Goal: Transaction & Acquisition: Purchase product/service

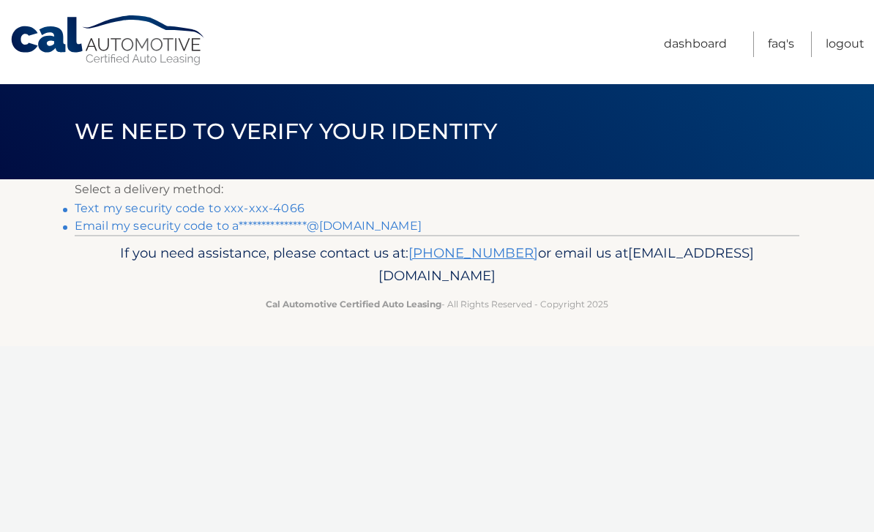
click at [247, 207] on link "Text my security code to xxx-xxx-4066" at bounding box center [190, 208] width 230 height 14
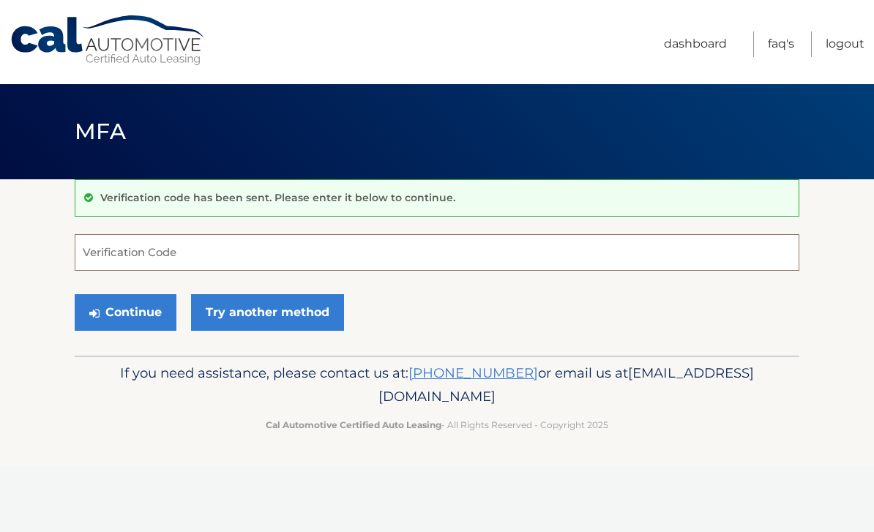
click at [318, 244] on input "Verification Code" at bounding box center [437, 252] width 725 height 37
type input "498028"
click at [125, 312] on button "Continue" at bounding box center [126, 312] width 102 height 37
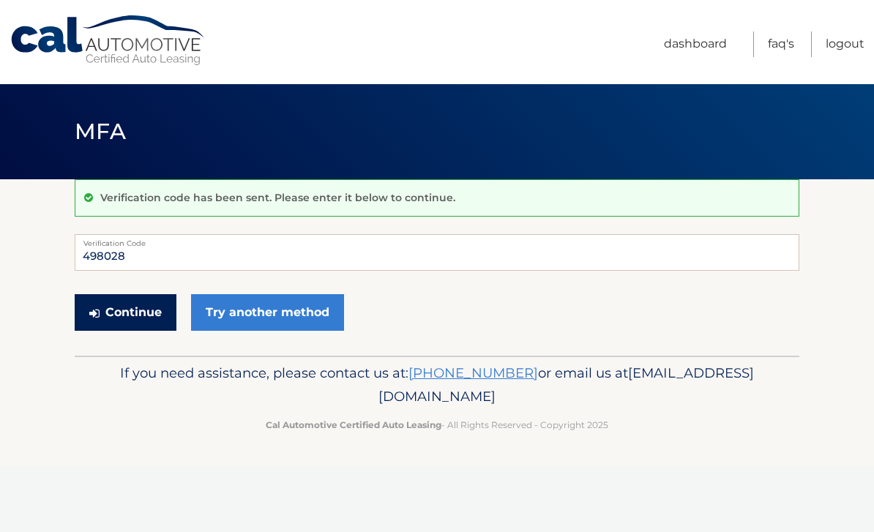
click at [105, 327] on button "Continue" at bounding box center [126, 312] width 102 height 37
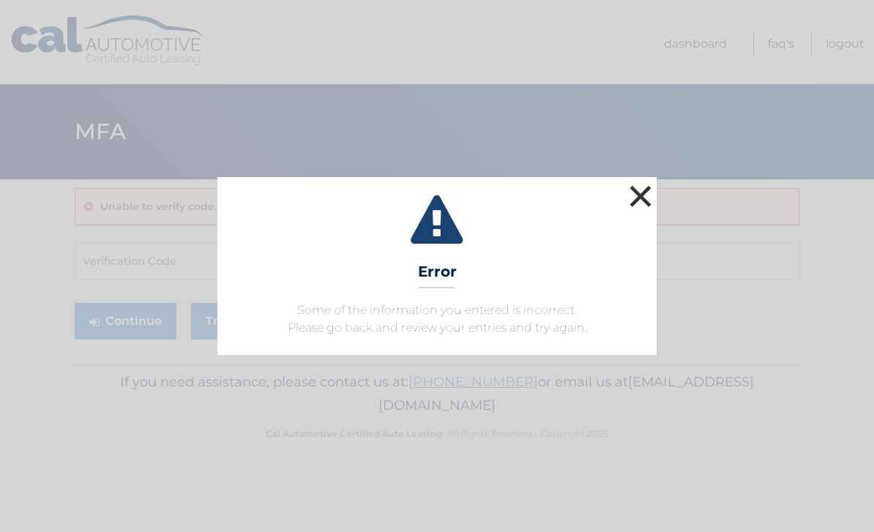
click at [643, 198] on button "×" at bounding box center [640, 196] width 29 height 29
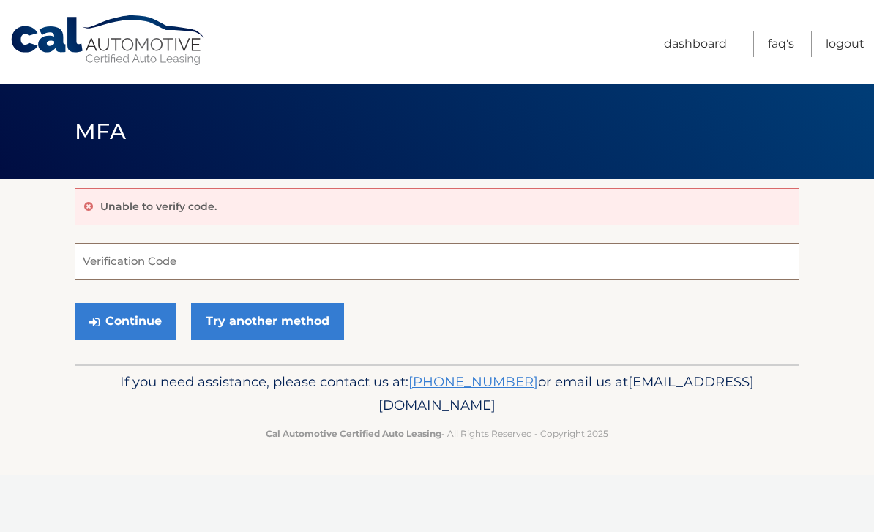
click at [378, 267] on input "Verification Code" at bounding box center [437, 261] width 725 height 37
type input "2"
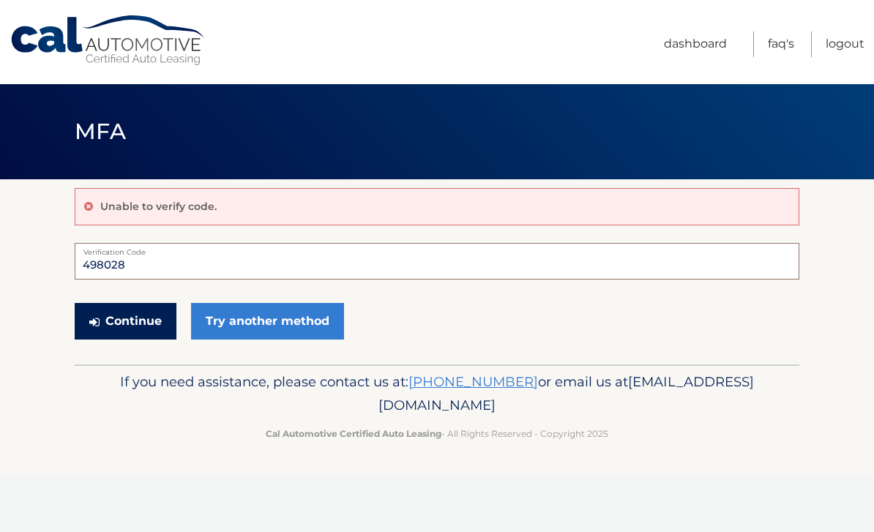
type input "498028"
click at [129, 322] on button "Continue" at bounding box center [126, 321] width 102 height 37
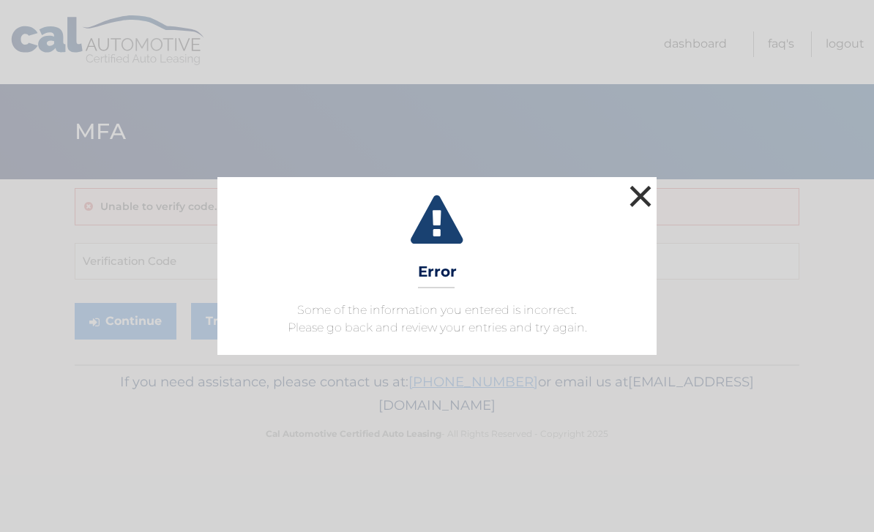
click at [643, 198] on button "×" at bounding box center [640, 196] width 29 height 29
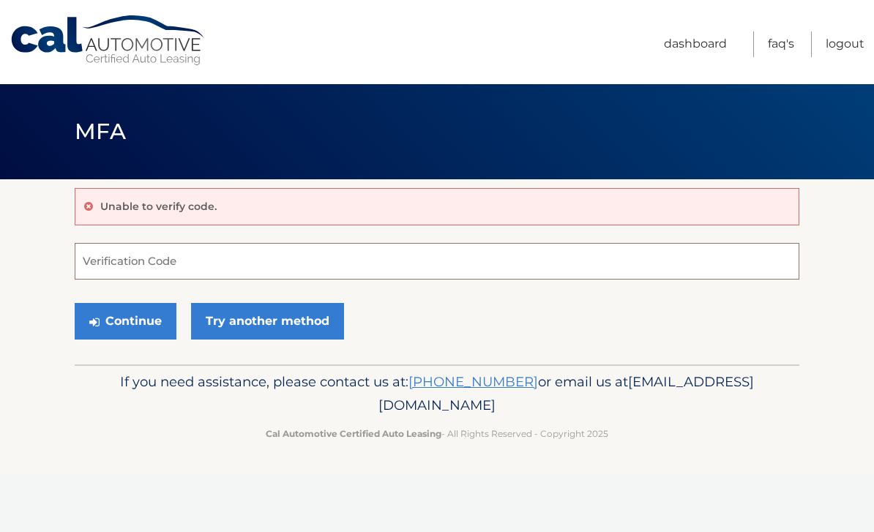
click at [332, 258] on input "Verification Code" at bounding box center [437, 261] width 725 height 37
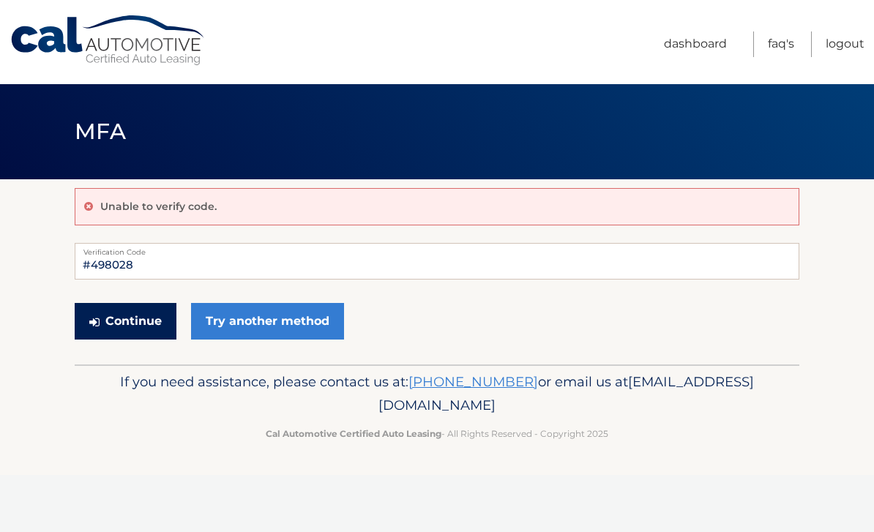
click at [111, 314] on button "Continue" at bounding box center [126, 321] width 102 height 37
click at [88, 267] on input "#498028" at bounding box center [437, 261] width 725 height 37
type input "498028"
click at [117, 334] on button "Continue" at bounding box center [126, 321] width 102 height 37
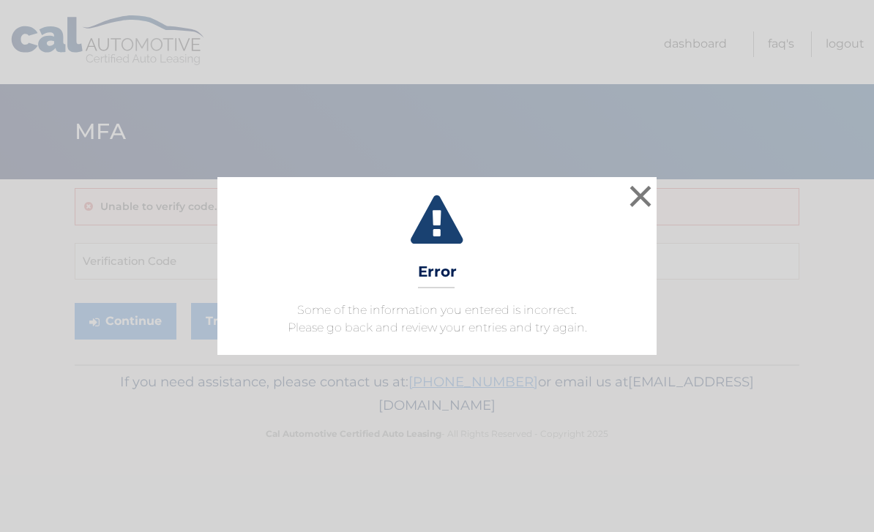
click at [639, 199] on button "×" at bounding box center [640, 196] width 29 height 29
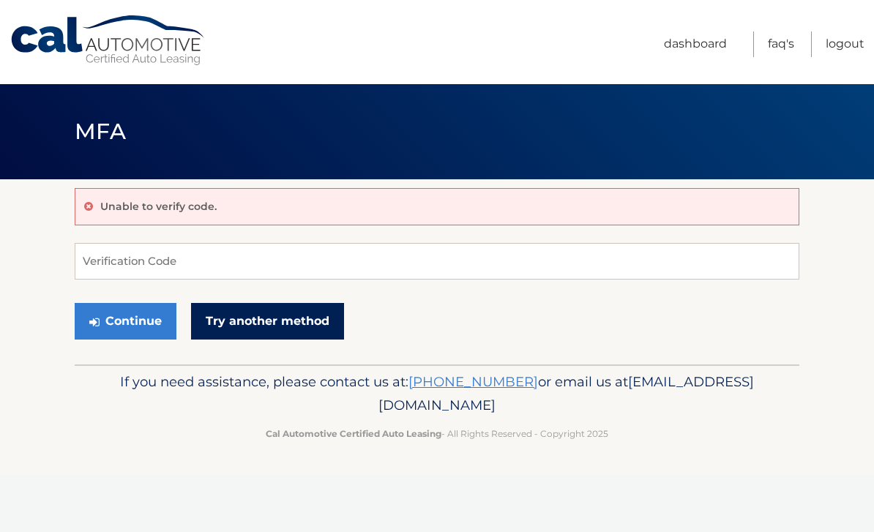
click at [242, 315] on link "Try another method" at bounding box center [267, 321] width 153 height 37
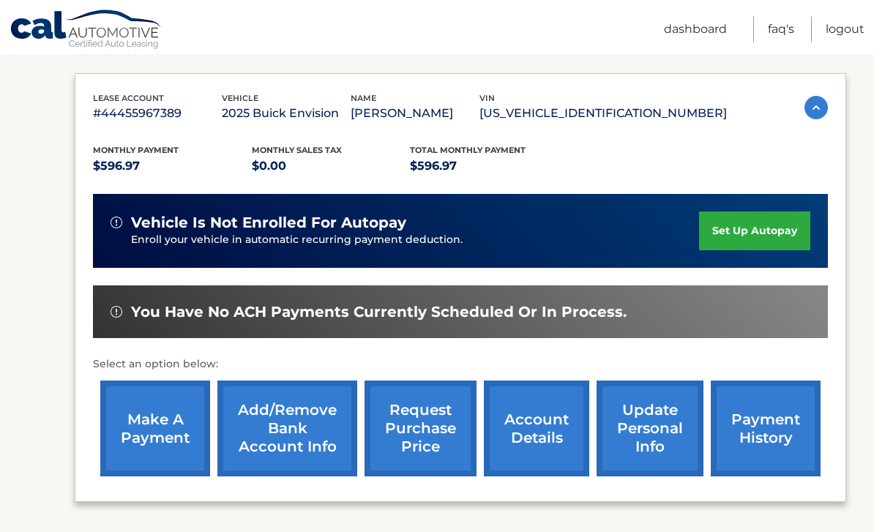
scroll to position [235, 0]
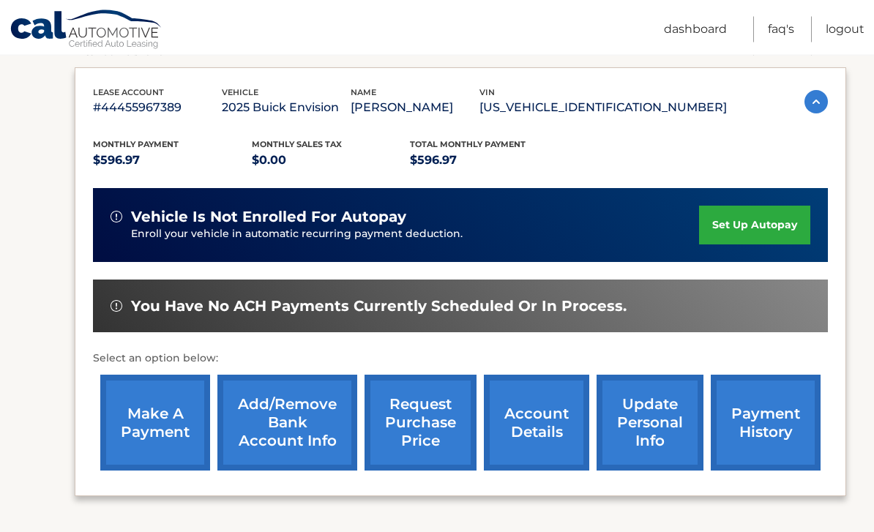
click at [149, 441] on link "make a payment" at bounding box center [155, 423] width 110 height 96
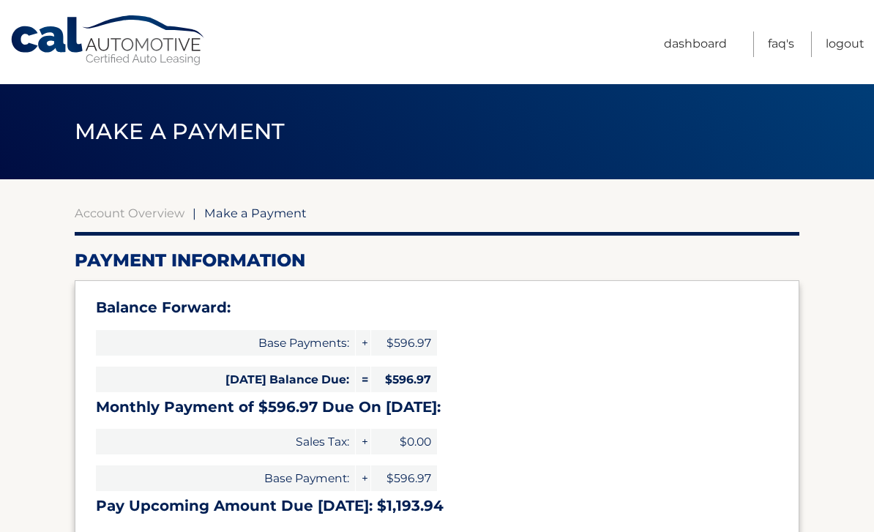
select select "ZjAwYzFkOGUtMzU3Zi00Mzk5LTkwNDgtMWNhOWExNDA0YzBj"
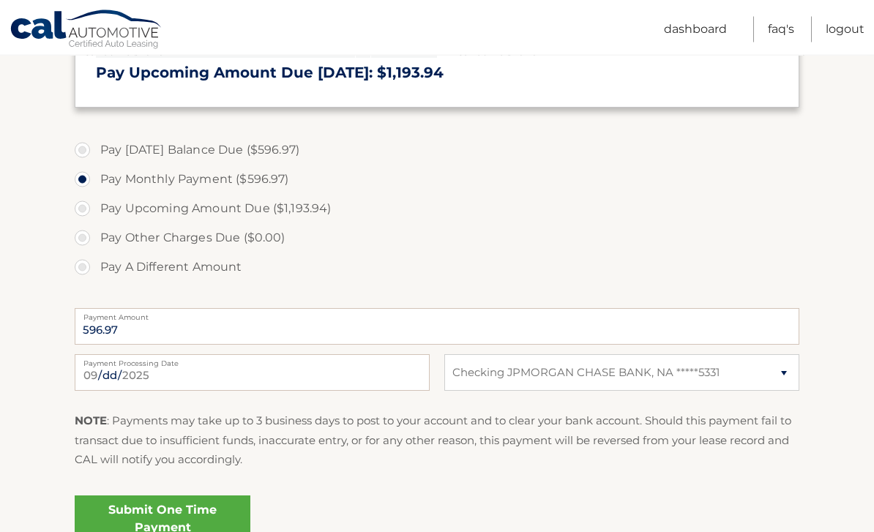
scroll to position [434, 0]
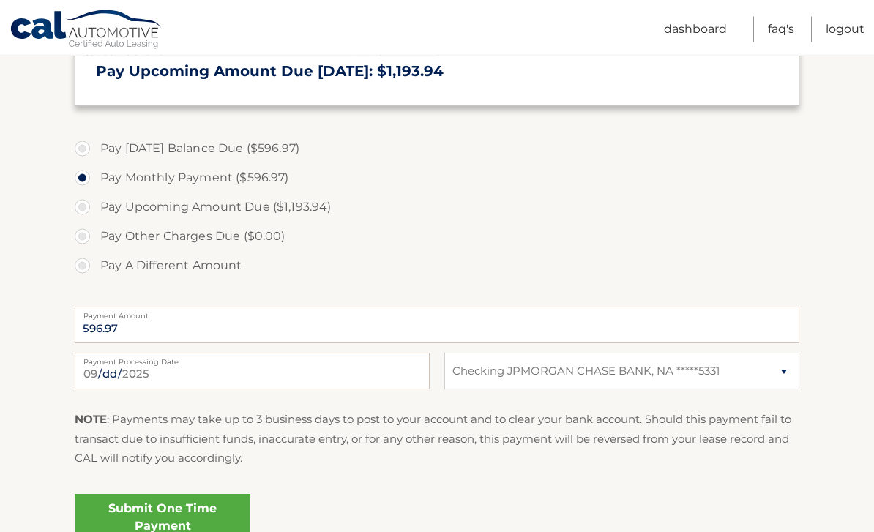
click at [163, 523] on link "Submit One Time Payment" at bounding box center [163, 518] width 176 height 47
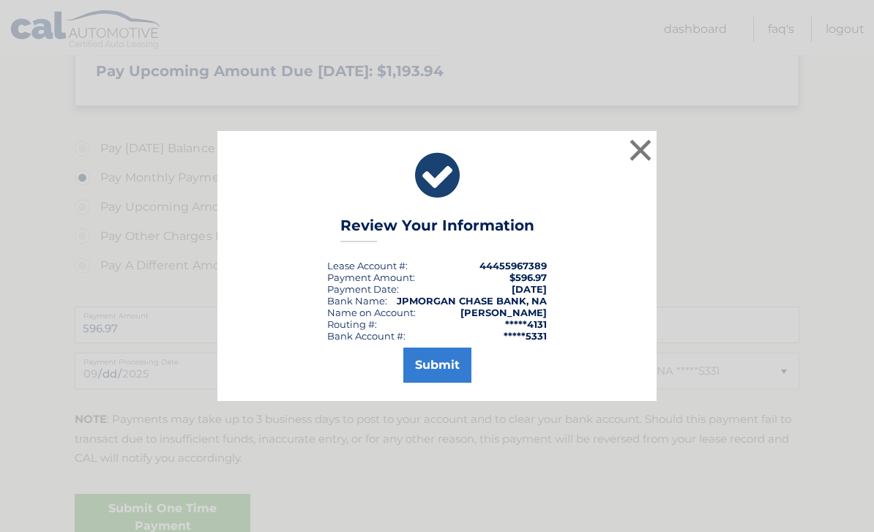
click at [435, 383] on button "Submit" at bounding box center [437, 365] width 68 height 35
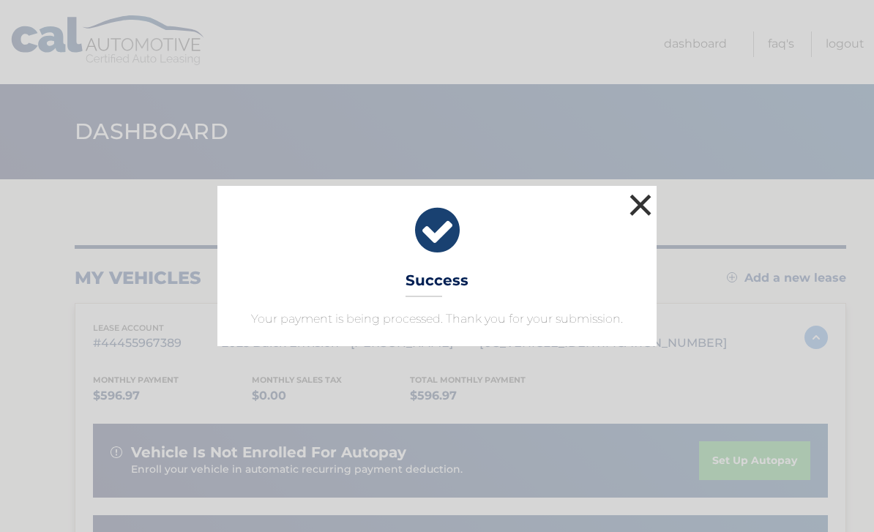
click at [627, 215] on button "×" at bounding box center [640, 204] width 29 height 29
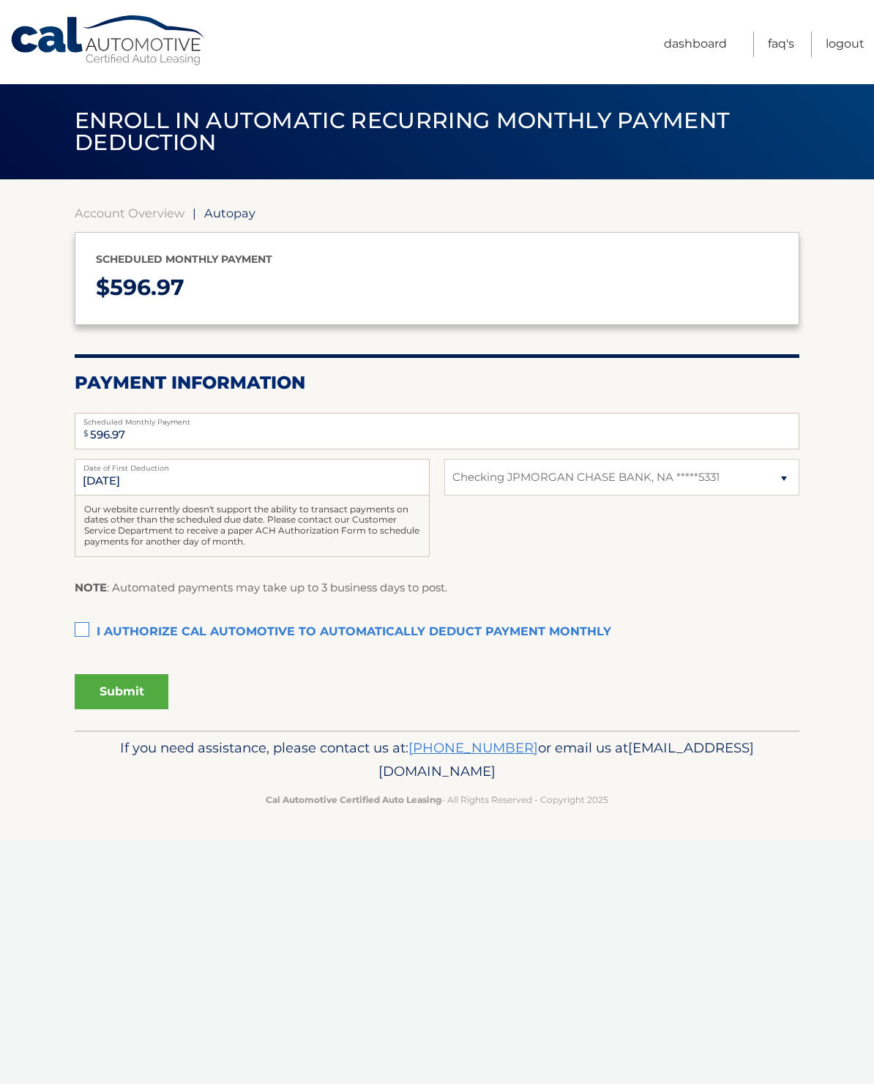
select select "ZjAwYzFkOGUtMzU3Zi00Mzk5LTkwNDgtMWNhOWExNDA0YzBj"
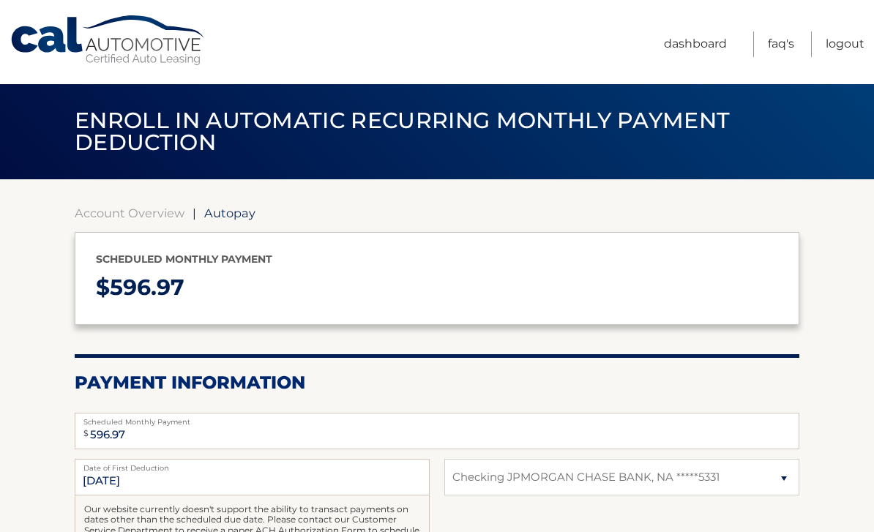
scroll to position [68, 0]
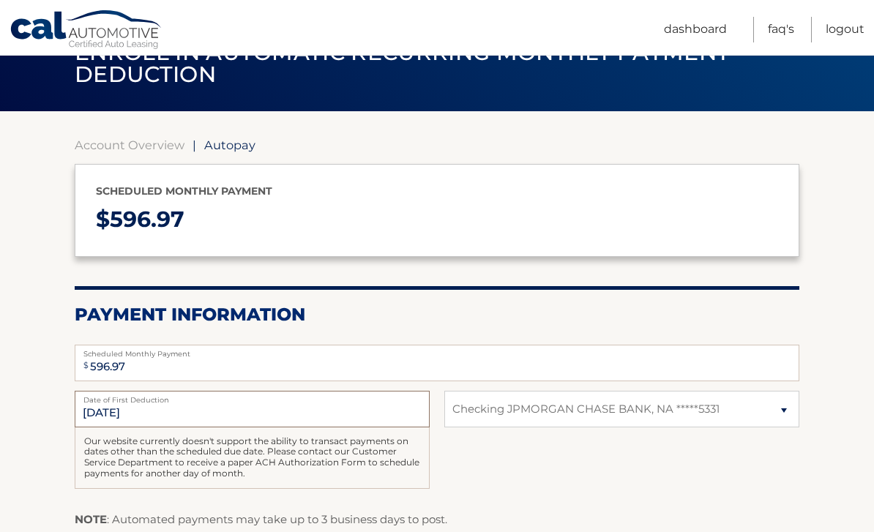
click at [146, 414] on input "10/8/2025" at bounding box center [252, 409] width 355 height 37
click at [113, 405] on input "10/8/2025" at bounding box center [252, 409] width 355 height 37
click at [163, 411] on input "10/8/2025" at bounding box center [252, 409] width 355 height 37
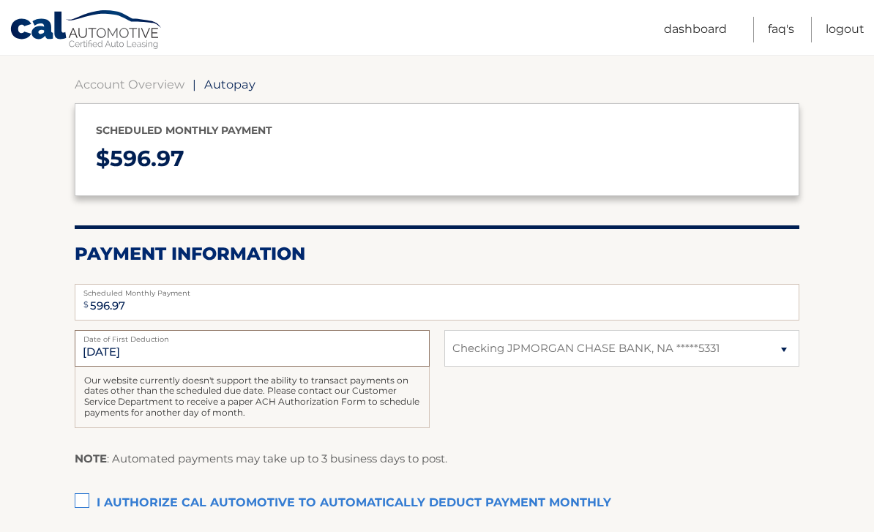
click at [108, 350] on input "10/8/2025" at bounding box center [252, 348] width 355 height 37
